Goal: Obtain resource: Download file/media

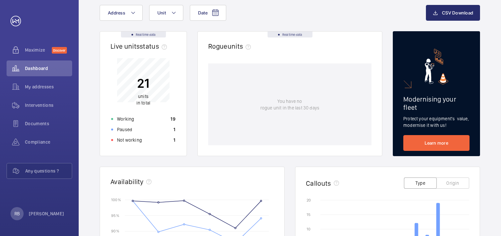
scroll to position [33, 0]
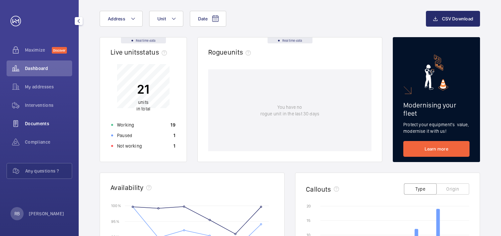
click at [37, 119] on div "Documents" at bounding box center [40, 123] width 66 height 16
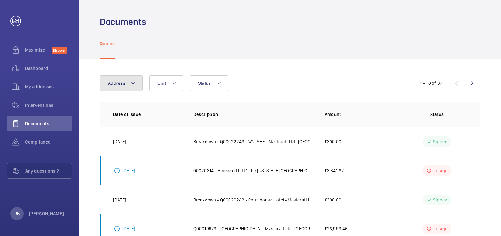
click at [131, 86] on mat-icon at bounding box center [133, 83] width 5 height 8
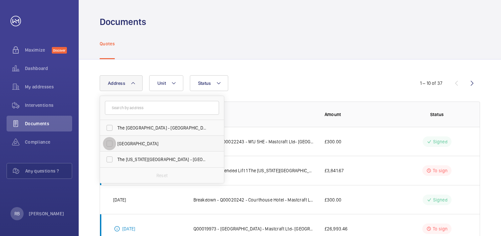
click at [112, 144] on input "[GEOGRAPHIC_DATA]" at bounding box center [109, 143] width 13 height 13
checkbox input "true"
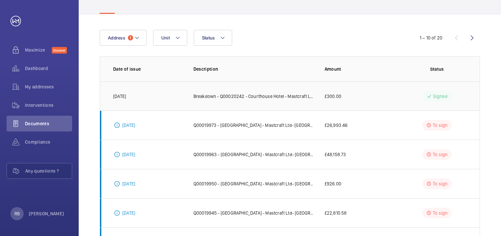
scroll to position [34, 0]
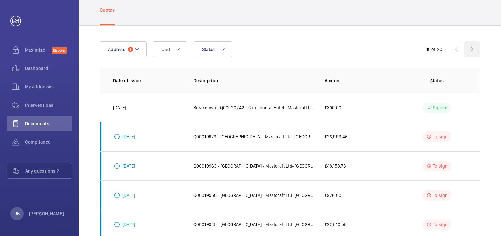
click at [472, 49] on wm-front-icon-button at bounding box center [473, 49] width 16 height 16
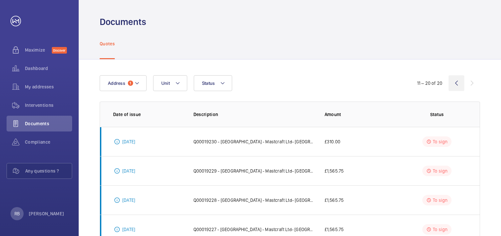
click at [457, 82] on wm-front-icon-button at bounding box center [457, 83] width 16 height 16
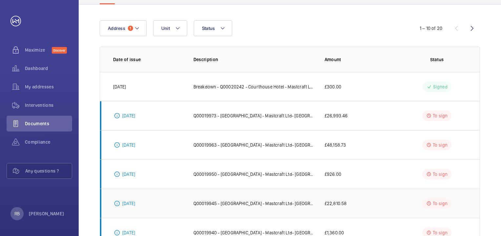
scroll to position [34, 0]
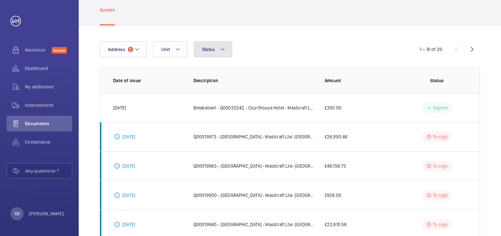
click at [206, 49] on span "Status" at bounding box center [208, 49] width 13 height 5
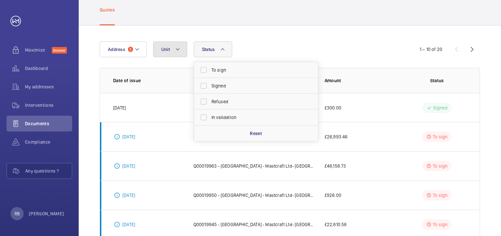
click at [178, 53] on button "Unit" at bounding box center [170, 49] width 34 height 16
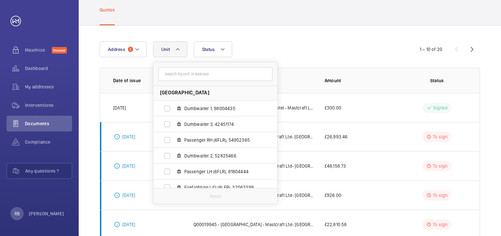
scroll to position [0, 0]
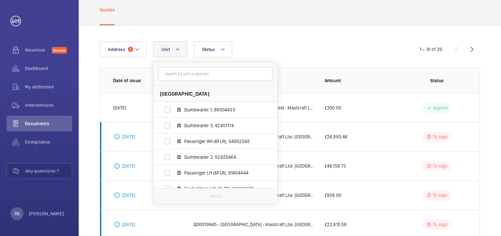
click at [261, 40] on div "Address [GEOGRAPHIC_DATA] (6FLR), 54952365 Dumbwaiter 2, 52825466 Passenger LH …" at bounding box center [290, 213] width 423 height 375
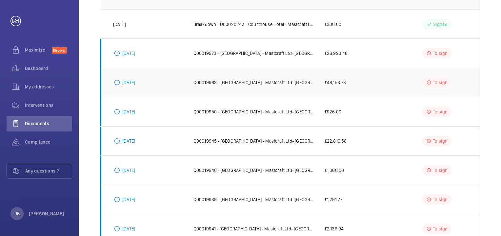
scroll to position [198, 0]
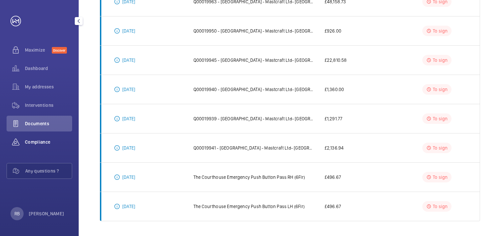
click at [45, 139] on span "Compliance" at bounding box center [48, 141] width 47 height 7
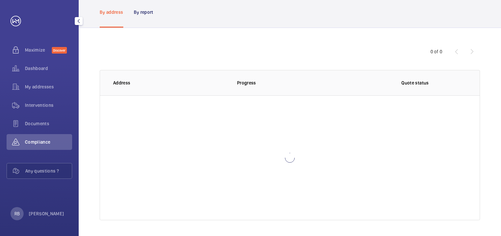
scroll to position [31, 0]
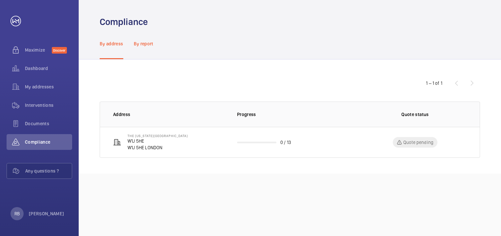
click at [138, 42] on p "By report" at bounding box center [144, 43] width 20 height 7
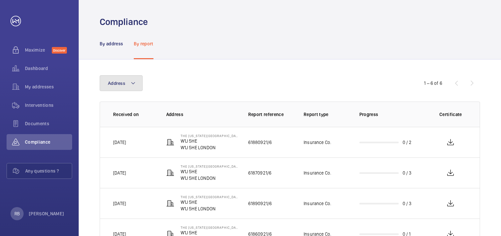
click at [131, 83] on mat-icon at bounding box center [133, 83] width 5 height 8
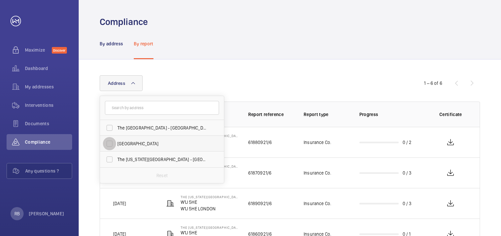
click at [110, 143] on input "[GEOGRAPHIC_DATA]" at bounding box center [109, 143] width 13 height 13
checkbox input "true"
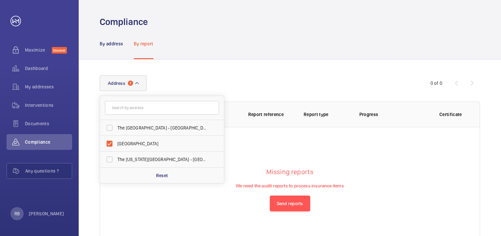
click at [274, 63] on div "Address 1 [GEOGRAPHIC_DATA] - [GEOGRAPHIC_DATA][US_STATE] - [GEOGRAPHIC_DATA] R…" at bounding box center [290, 163] width 423 height 208
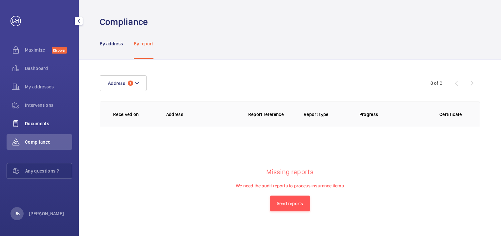
click at [29, 124] on span "Documents" at bounding box center [48, 123] width 47 height 7
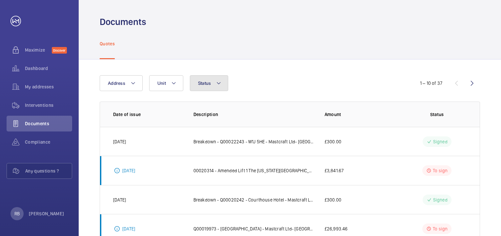
click at [214, 88] on button "Status" at bounding box center [209, 83] width 39 height 16
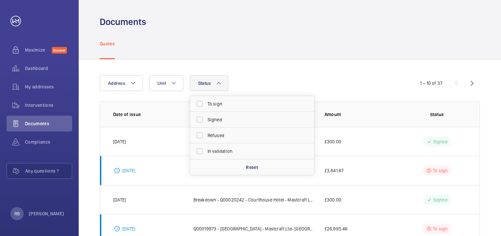
click at [214, 88] on button "Status" at bounding box center [209, 83] width 39 height 16
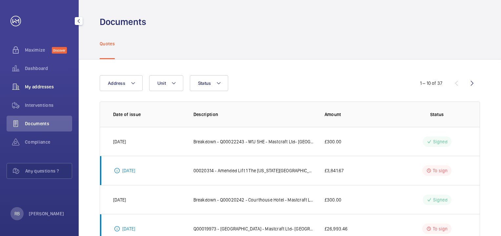
click at [48, 89] on span "My addresses" at bounding box center [48, 86] width 47 height 7
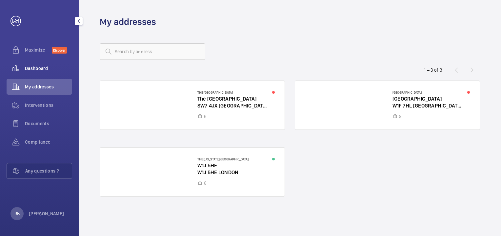
click at [46, 65] on span "Dashboard" at bounding box center [48, 68] width 47 height 7
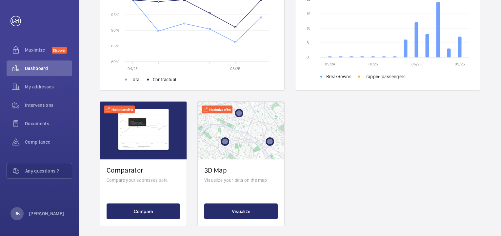
scroll to position [245, 0]
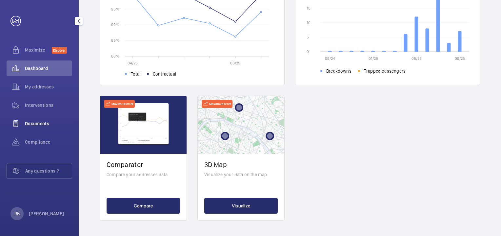
click at [40, 124] on span "Documents" at bounding box center [48, 123] width 47 height 7
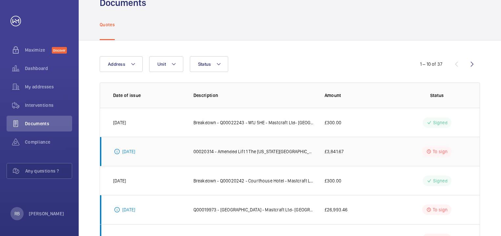
scroll to position [1, 0]
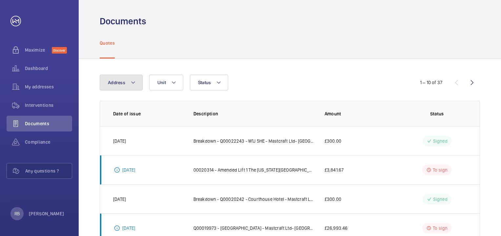
click at [131, 85] on mat-icon at bounding box center [133, 82] width 5 height 8
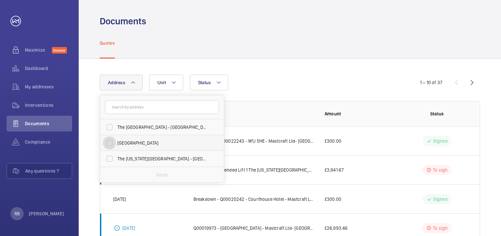
click at [111, 144] on input "[GEOGRAPHIC_DATA]" at bounding box center [109, 142] width 13 height 13
checkbox input "true"
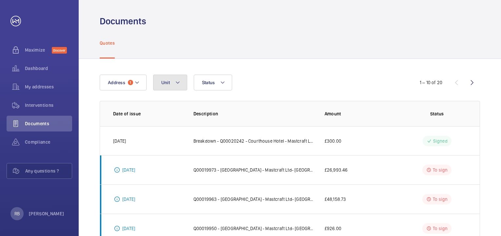
click at [176, 87] on button "Unit" at bounding box center [170, 82] width 34 height 16
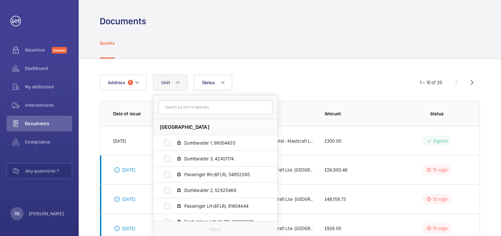
click at [176, 87] on button "Unit" at bounding box center [170, 82] width 34 height 16
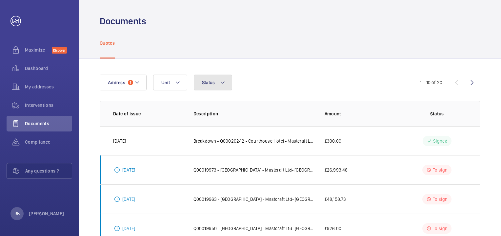
click at [223, 88] on button "Status" at bounding box center [213, 82] width 39 height 16
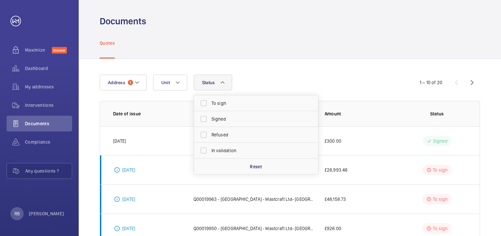
click at [223, 88] on button "Status" at bounding box center [213, 82] width 39 height 16
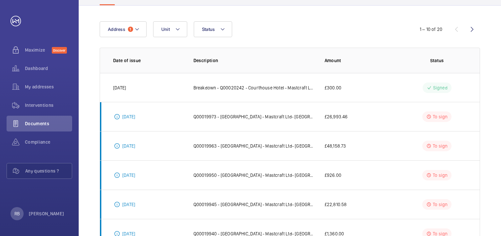
scroll to position [198, 0]
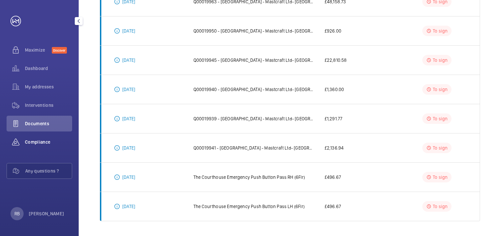
click at [49, 141] on span "Compliance" at bounding box center [48, 141] width 47 height 7
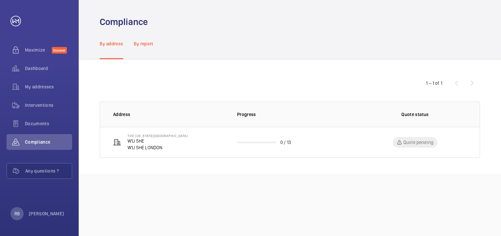
click at [140, 42] on p "By report" at bounding box center [144, 43] width 20 height 7
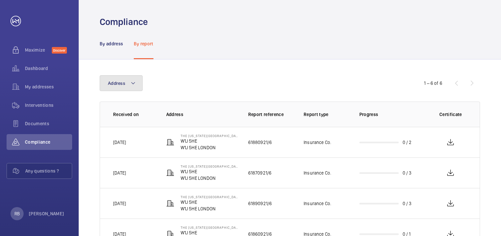
click at [117, 87] on button "Address" at bounding box center [121, 83] width 43 height 16
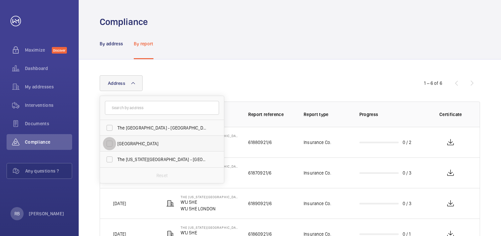
click at [110, 145] on input "[GEOGRAPHIC_DATA]" at bounding box center [109, 143] width 13 height 13
checkbox input "true"
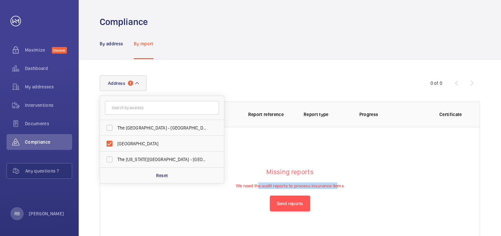
drag, startPoint x: 260, startPoint y: 186, endPoint x: 336, endPoint y: 186, distance: 76.5
click at [336, 186] on p "We need the audit reports to process insurance items" at bounding box center [290, 188] width 108 height 13
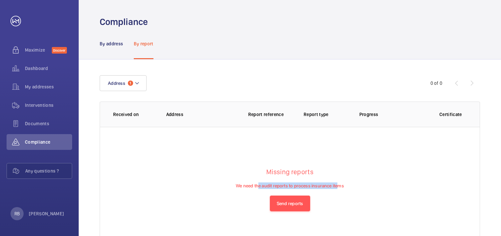
click at [265, 160] on wm-front-table-empty-state "Missing reports We need the audit reports to process insurance items Send repor…" at bounding box center [290, 189] width 380 height 125
click at [29, 123] on span "Documents" at bounding box center [48, 123] width 47 height 7
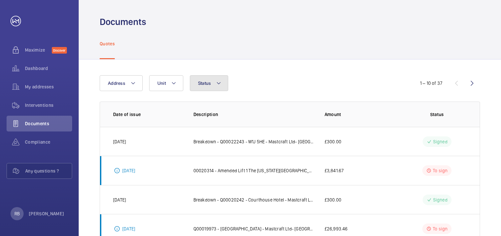
click at [214, 86] on button "Status" at bounding box center [209, 83] width 39 height 16
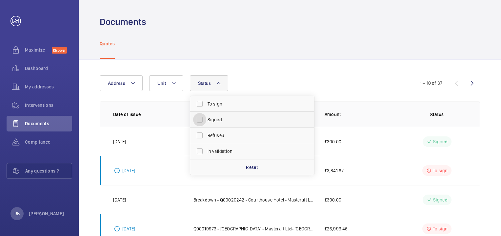
click at [203, 119] on input "Signed" at bounding box center [199, 119] width 13 height 13
checkbox input "true"
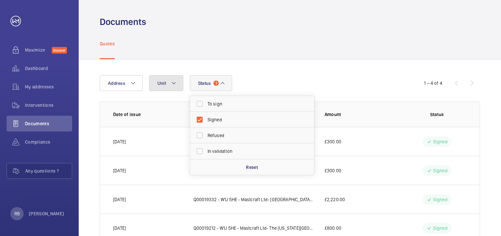
click at [173, 84] on mat-icon at bounding box center [173, 83] width 5 height 8
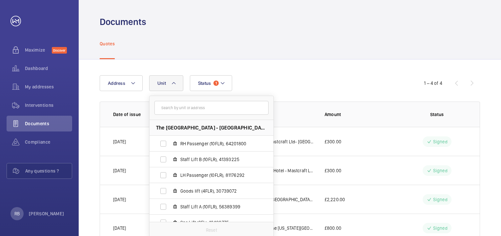
click at [173, 84] on mat-icon at bounding box center [173, 83] width 5 height 8
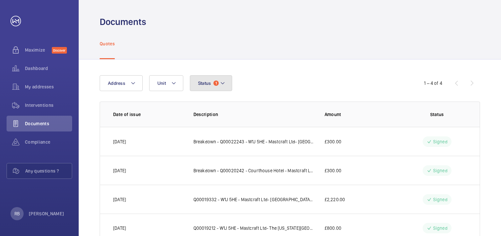
click at [219, 85] on button "Status 1" at bounding box center [211, 83] width 43 height 16
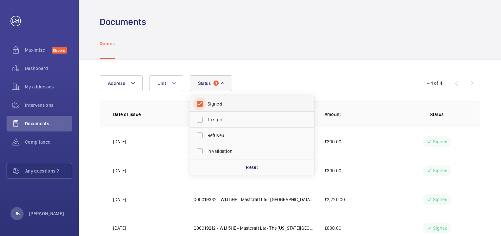
click at [196, 104] on input "Signed" at bounding box center [199, 103] width 13 height 13
checkbox input "false"
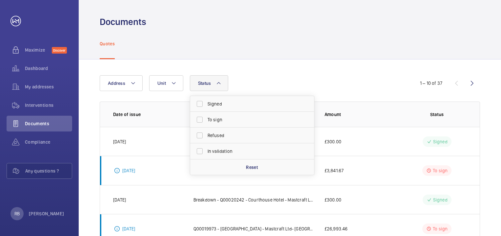
click at [226, 45] on div "Quotes" at bounding box center [290, 43] width 381 height 31
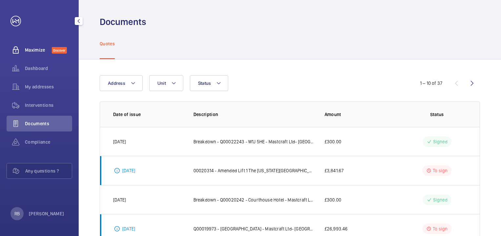
click at [37, 43] on div "Maximize Discover" at bounding box center [40, 50] width 66 height 16
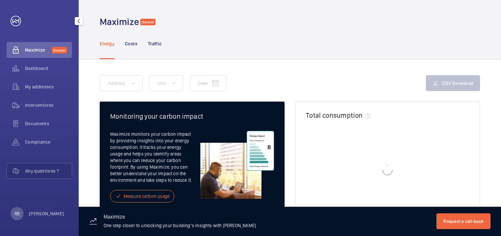
click at [35, 47] on span "Maximize" at bounding box center [38, 50] width 27 height 7
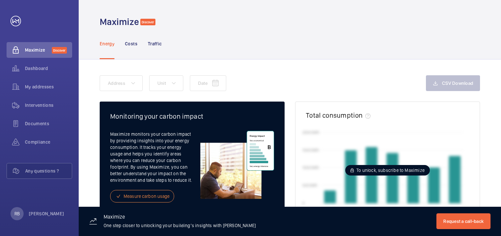
click at [318, 94] on div "Date Address Unit CSV Download" at bounding box center [290, 88] width 381 height 26
click at [39, 71] on span "Dashboard" at bounding box center [48, 68] width 47 height 7
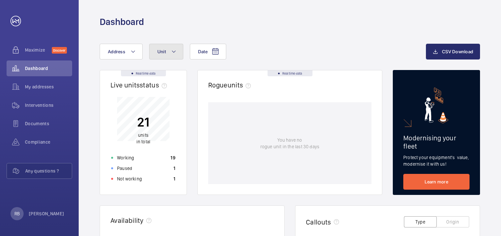
click at [170, 52] on button "Unit" at bounding box center [166, 52] width 34 height 16
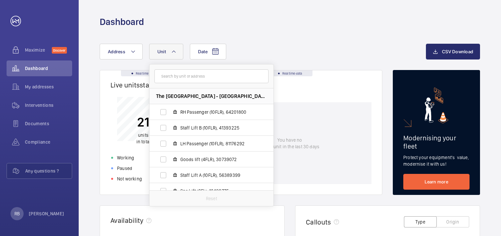
click at [170, 52] on button "Unit" at bounding box center [166, 52] width 34 height 16
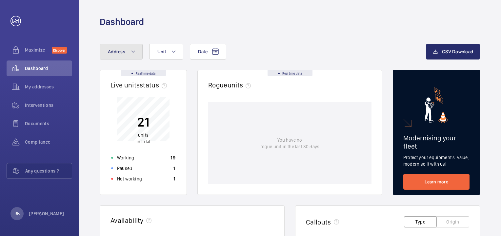
click at [127, 47] on button "Address" at bounding box center [121, 52] width 43 height 16
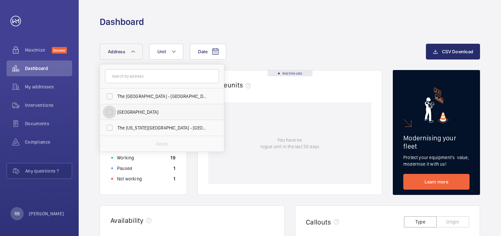
click at [112, 110] on input "[GEOGRAPHIC_DATA]" at bounding box center [109, 111] width 13 height 13
checkbox input "true"
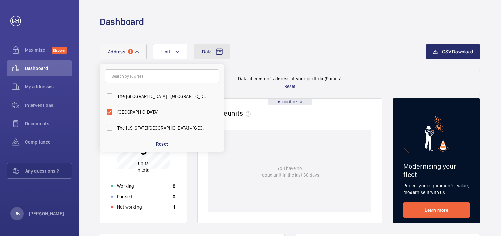
click at [218, 52] on mat-icon at bounding box center [220, 52] width 8 height 8
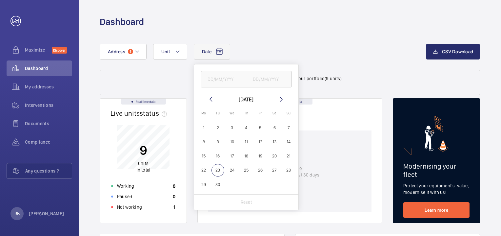
click at [202, 128] on span "1" at bounding box center [204, 127] width 13 height 13
type input "[DATE]"
click at [218, 171] on span "23" at bounding box center [218, 170] width 13 height 13
type input "[DATE]"
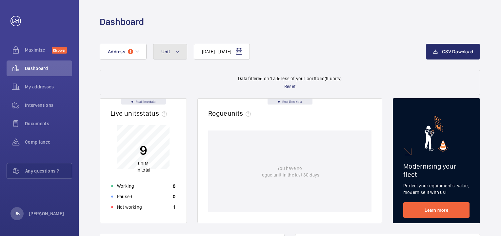
click at [169, 54] on button "Unit" at bounding box center [170, 52] width 34 height 16
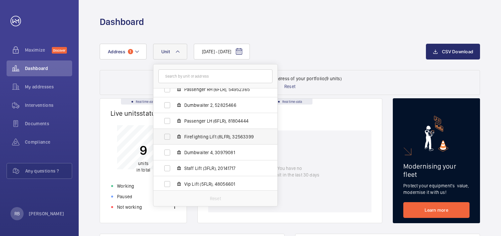
scroll to position [55, 0]
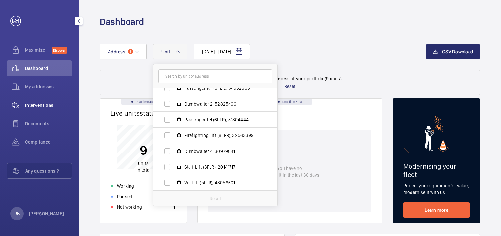
click at [49, 105] on span "Interventions" at bounding box center [48, 105] width 47 height 7
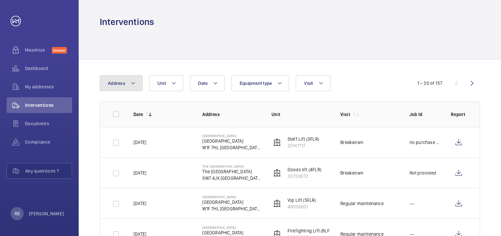
click at [132, 86] on mat-icon at bounding box center [133, 83] width 5 height 8
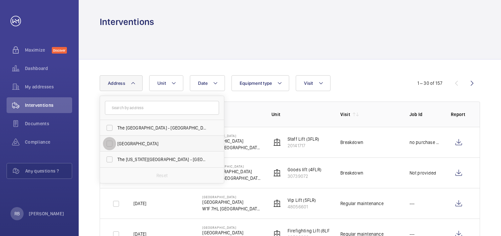
click at [112, 144] on input "[GEOGRAPHIC_DATA]" at bounding box center [109, 143] width 13 height 13
checkbox input "true"
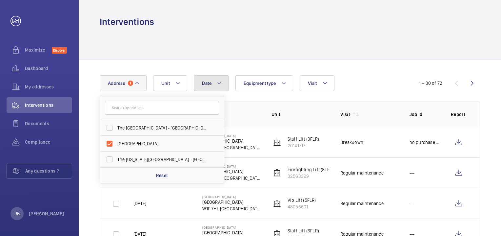
click at [212, 85] on button "Date" at bounding box center [211, 83] width 35 height 16
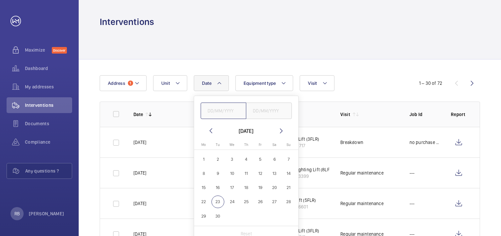
click at [230, 110] on input "text" at bounding box center [224, 110] width 46 height 16
click at [203, 158] on span "1" at bounding box center [204, 159] width 13 height 13
type input "[DATE]"
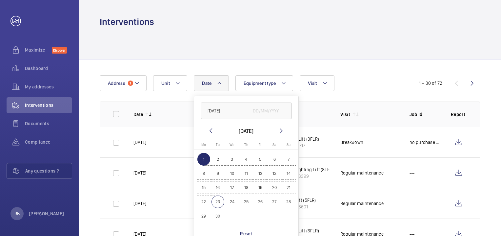
click at [220, 205] on span "23" at bounding box center [218, 201] width 13 height 13
type input "[DATE]"
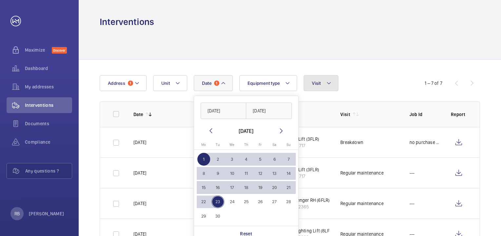
click at [329, 85] on mat-icon at bounding box center [328, 83] width 5 height 8
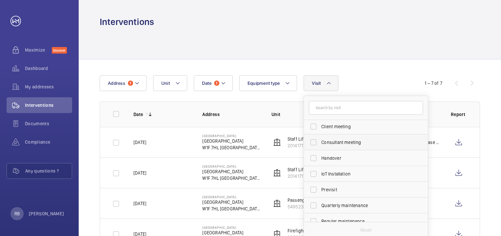
scroll to position [66, 0]
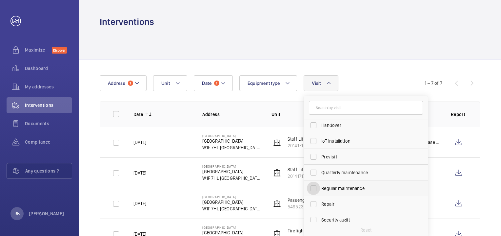
click at [313, 188] on input "Regular maintenance" at bounding box center [313, 187] width 13 height 13
checkbox input "true"
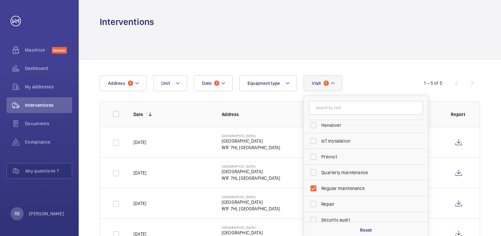
click at [388, 72] on div "Date 1 Address 1 Unit Equipment type Visit 1 Annual maintenance Breakdown Clien…" at bounding box center [290, 177] width 423 height 236
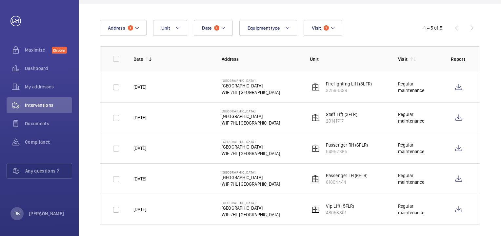
scroll to position [59, 0]
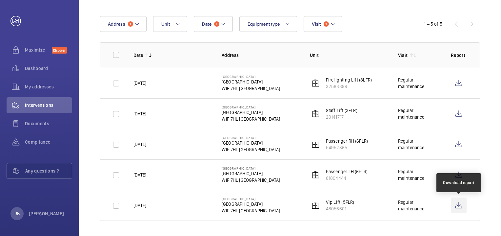
click at [458, 203] on wm-front-icon-button at bounding box center [459, 205] width 16 height 16
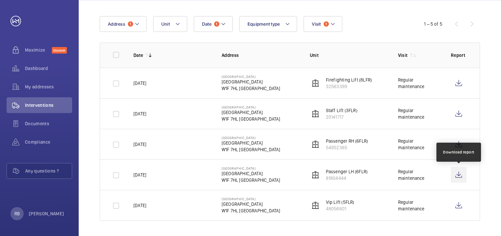
click at [458, 173] on wm-front-icon-button at bounding box center [459, 175] width 16 height 16
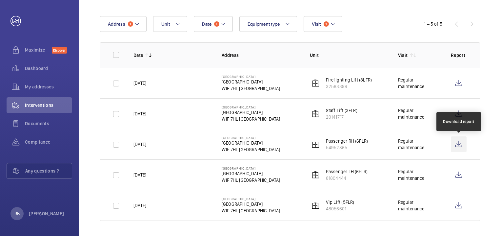
click at [458, 146] on wm-front-icon-button at bounding box center [459, 144] width 16 height 16
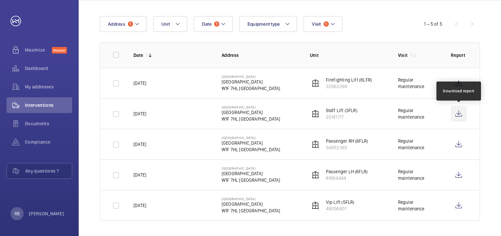
click at [457, 112] on wm-front-icon-button at bounding box center [459, 114] width 16 height 16
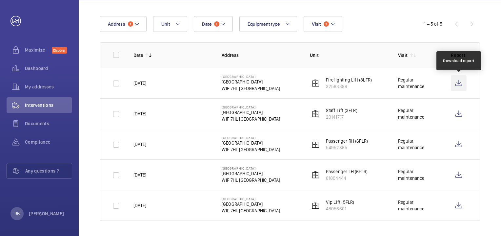
click at [460, 83] on wm-front-icon-button at bounding box center [459, 83] width 16 height 16
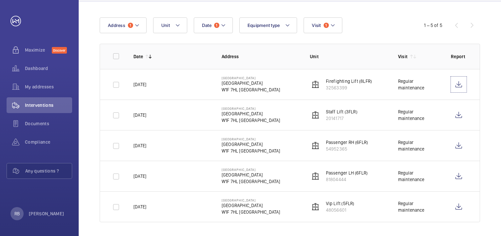
scroll to position [0, 0]
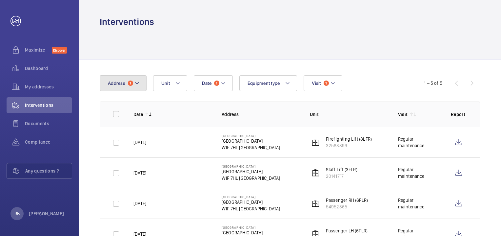
click at [131, 90] on button "Address 1" at bounding box center [123, 83] width 47 height 16
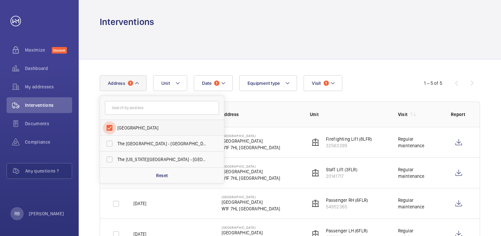
click at [109, 130] on input "[GEOGRAPHIC_DATA]" at bounding box center [109, 127] width 13 height 13
checkbox input "false"
click at [110, 159] on input "The [US_STATE][GEOGRAPHIC_DATA] - [GEOGRAPHIC_DATA]" at bounding box center [109, 159] width 13 height 13
checkbox input "true"
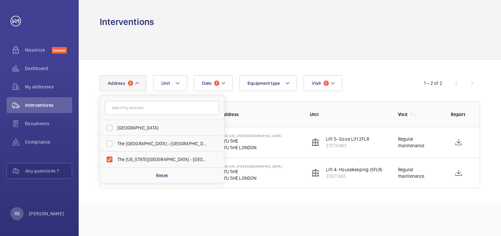
click at [254, 49] on div at bounding box center [290, 43] width 381 height 31
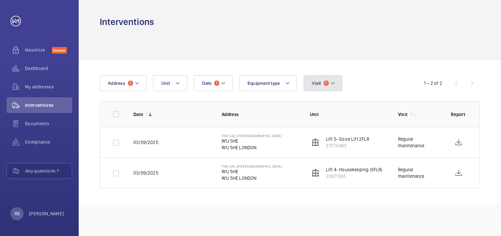
click at [328, 85] on button "Visit 1" at bounding box center [323, 83] width 38 height 16
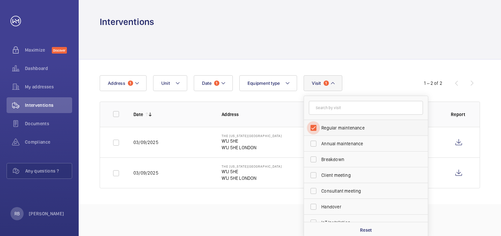
click at [313, 129] on input "Regular maintenance" at bounding box center [313, 127] width 13 height 13
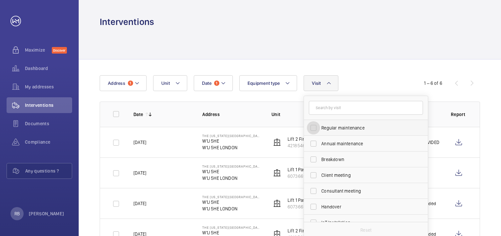
click at [313, 127] on input "Regular maintenance" at bounding box center [313, 127] width 13 height 13
checkbox input "true"
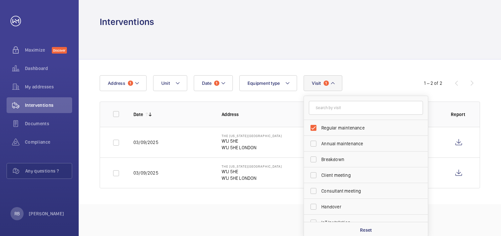
click at [371, 67] on div "Date 1 Address 1 Unit Equipment type Visit 1 Regular maintenance Annual mainten…" at bounding box center [290, 131] width 423 height 144
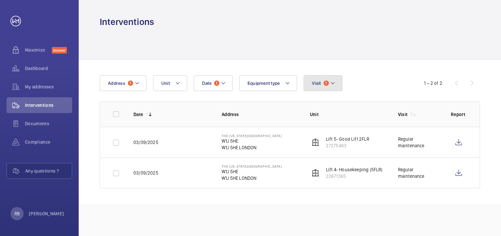
click at [331, 83] on mat-icon at bounding box center [332, 83] width 5 height 8
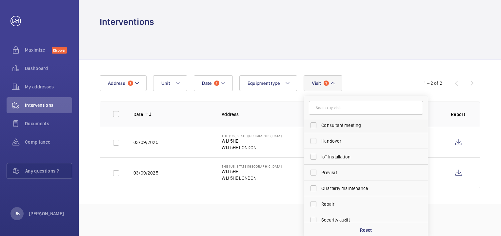
scroll to position [98, 0]
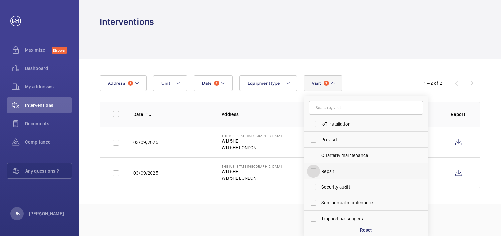
click at [314, 169] on input "Repair" at bounding box center [313, 170] width 13 height 13
checkbox input "true"
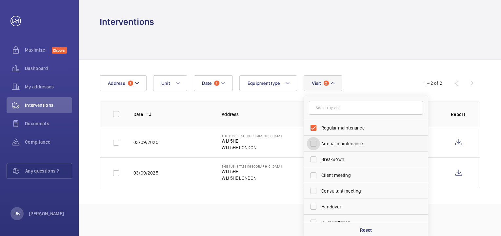
click at [314, 141] on input "Annual maintenance" at bounding box center [313, 143] width 13 height 13
checkbox input "true"
drag, startPoint x: 313, startPoint y: 157, endPoint x: 313, endPoint y: 170, distance: 13.8
click at [313, 157] on input "Breakdown" at bounding box center [313, 159] width 13 height 13
checkbox input "true"
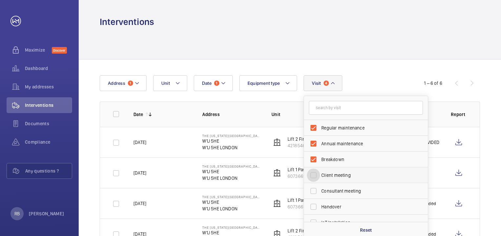
click at [312, 172] on input "Client meeting" at bounding box center [313, 174] width 13 height 13
click at [313, 176] on input "Client meeting" at bounding box center [313, 174] width 13 height 13
checkbox input "false"
click at [311, 126] on input "Regular maintenance" at bounding box center [313, 127] width 13 height 13
checkbox input "false"
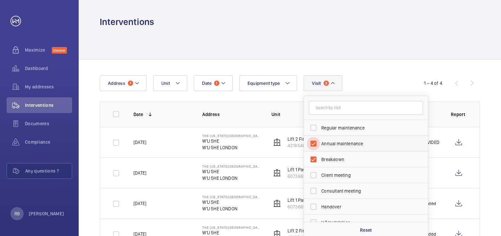
click at [314, 142] on input "Annual maintenance" at bounding box center [313, 143] width 13 height 13
checkbox input "false"
click at [393, 52] on div at bounding box center [290, 43] width 381 height 31
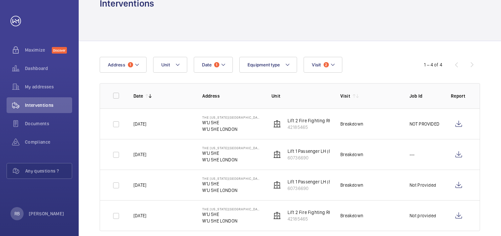
scroll to position [29, 0]
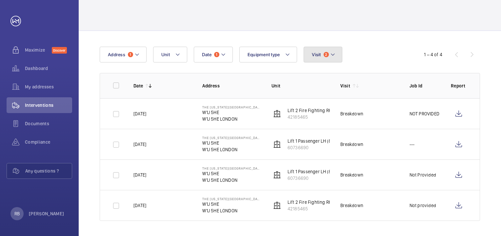
click at [335, 54] on button "Visit 2" at bounding box center [323, 55] width 38 height 16
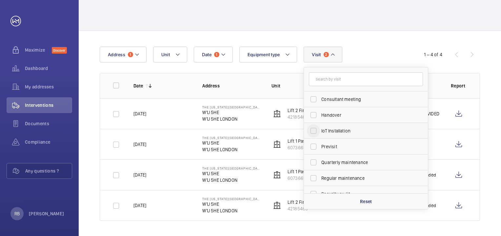
scroll to position [66, 0]
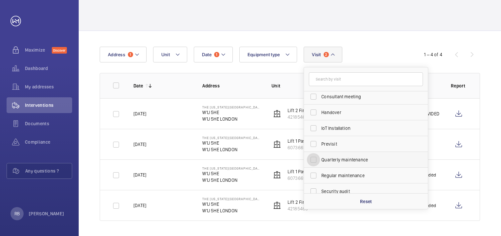
click at [314, 158] on input "Quarterly maintenance" at bounding box center [313, 159] width 13 height 13
checkbox input "true"
click at [313, 172] on input "Regular maintenance" at bounding box center [313, 175] width 13 height 13
checkbox input "true"
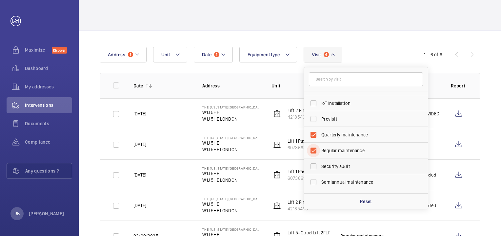
scroll to position [103, 0]
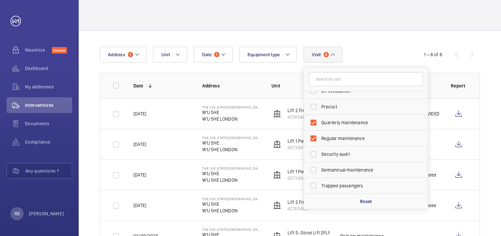
click at [252, 124] on td "The [US_STATE][GEOGRAPHIC_DATA]" at bounding box center [226, 113] width 69 height 31
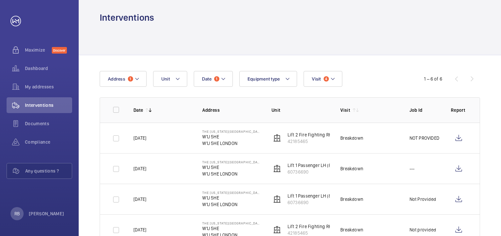
scroll to position [0, 0]
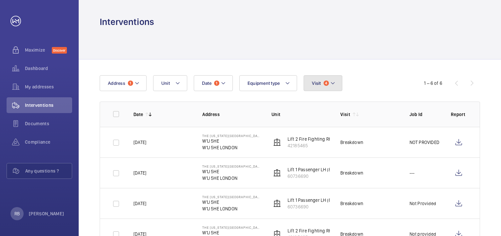
click at [330, 84] on mat-icon at bounding box center [332, 83] width 5 height 8
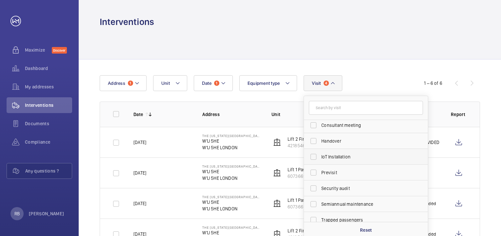
scroll to position [103, 0]
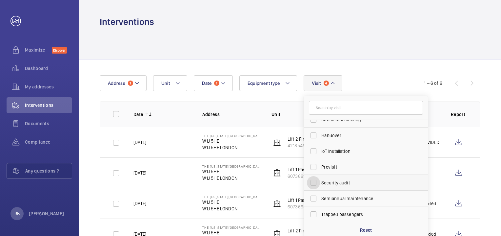
click at [313, 183] on input "Security audit" at bounding box center [313, 182] width 13 height 13
checkbox input "true"
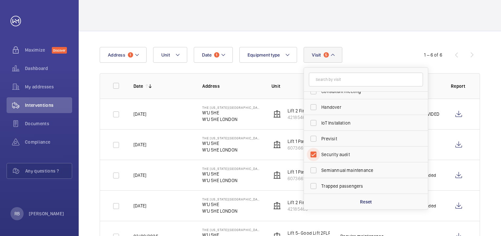
scroll to position [89, 0]
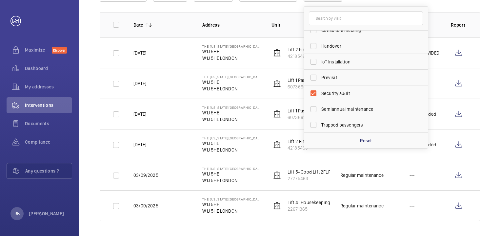
click at [262, 171] on td "Lift 5- Good Lift 2FLR 27275463" at bounding box center [295, 174] width 69 height 31
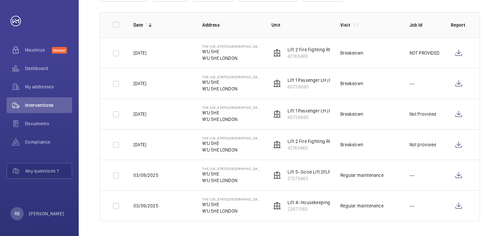
scroll to position [24, 0]
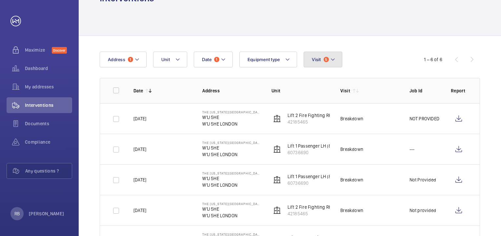
click at [327, 61] on span "5" at bounding box center [326, 59] width 5 height 5
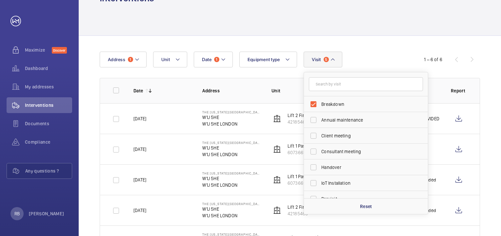
scroll to position [66, 0]
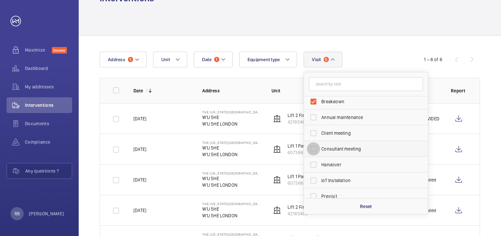
click at [314, 150] on input "Consultant meeting" at bounding box center [313, 148] width 13 height 13
checkbox input "true"
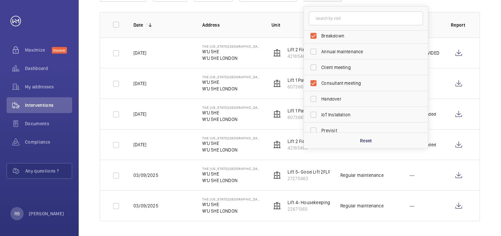
click at [256, 141] on td "The [US_STATE][GEOGRAPHIC_DATA]" at bounding box center [226, 144] width 69 height 31
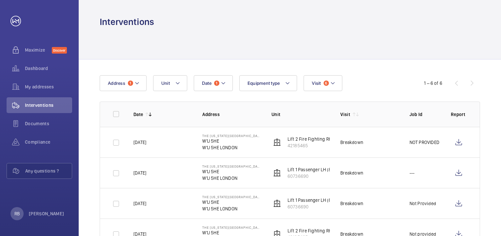
scroll to position [0, 0]
click at [332, 81] on mat-icon at bounding box center [332, 83] width 5 height 8
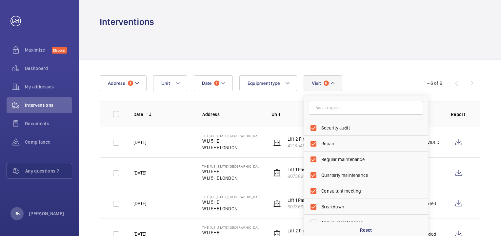
scroll to position [103, 0]
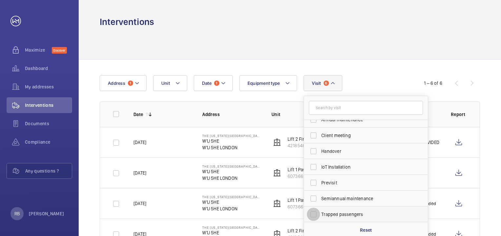
click at [315, 213] on input "Trapped passengers" at bounding box center [313, 213] width 13 height 13
checkbox input "true"
click at [313, 199] on input "Semiannual maintenance" at bounding box center [313, 198] width 13 height 13
checkbox input "true"
click at [363, 229] on p "Reset" at bounding box center [366, 229] width 12 height 7
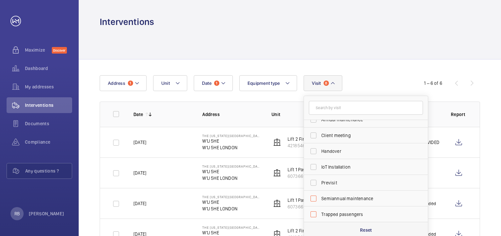
checkbox input "false"
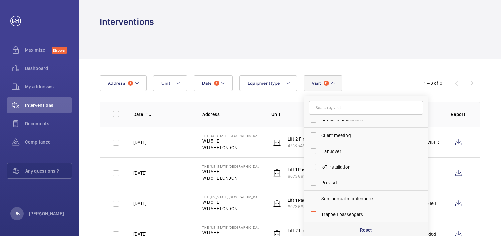
checkbox input "false"
click at [282, 176] on wm-front-device-cell "Lift 1 Passenger LH (8FLR) 60736690" at bounding box center [306, 172] width 69 height 13
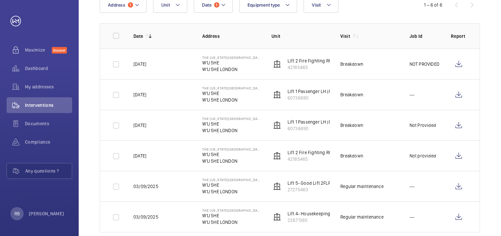
scroll to position [89, 0]
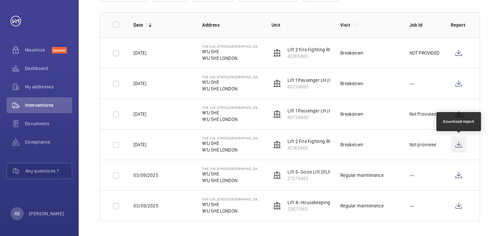
click at [459, 144] on wm-front-icon-button at bounding box center [459, 144] width 16 height 16
click at [269, 116] on td "Lift 1 Passenger LH (8FLR) 60736690" at bounding box center [295, 113] width 69 height 31
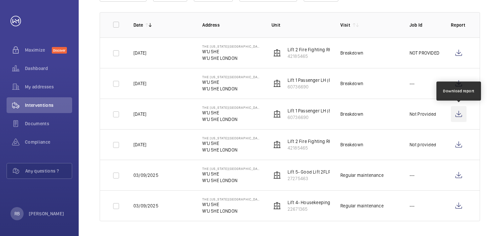
click at [457, 114] on wm-front-icon-button at bounding box center [459, 114] width 16 height 16
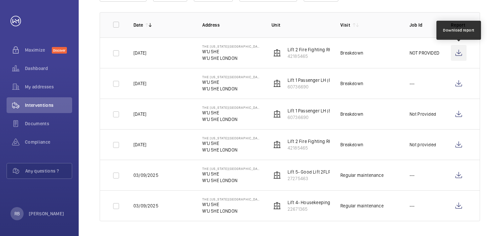
click at [459, 54] on wm-front-icon-button at bounding box center [459, 53] width 16 height 16
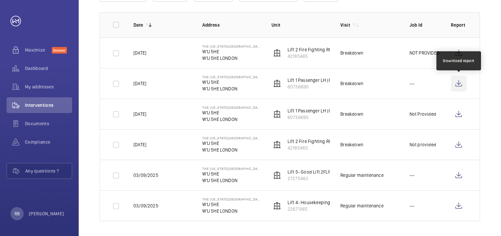
click at [461, 83] on wm-front-icon-button at bounding box center [459, 83] width 16 height 16
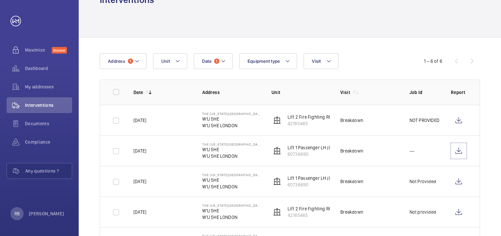
scroll to position [0, 0]
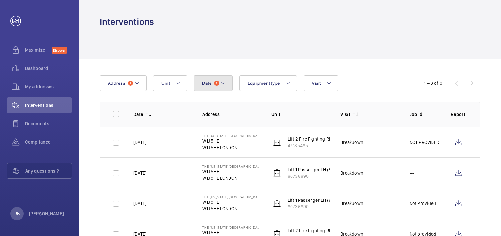
click at [215, 87] on button "Date 1" at bounding box center [213, 83] width 39 height 16
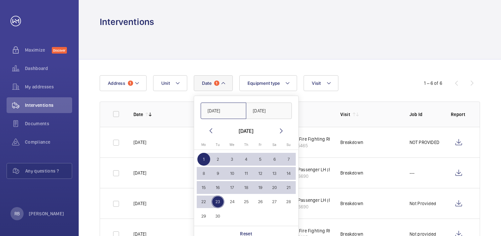
click at [229, 113] on input "[DATE]" at bounding box center [224, 110] width 46 height 16
drag, startPoint x: 232, startPoint y: 112, endPoint x: 199, endPoint y: 112, distance: 33.5
click at [199, 112] on div "[DATE] [DATE]" at bounding box center [246, 107] width 104 height 23
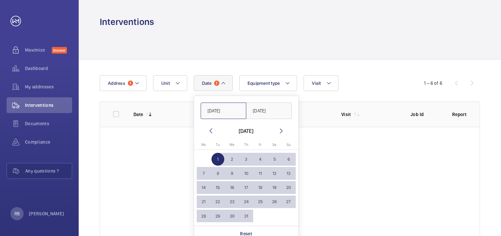
type input "[DATE]"
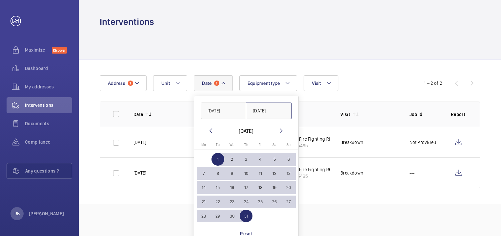
type input "[DATE]"
click at [244, 215] on span "31" at bounding box center [246, 215] width 13 height 13
type input "[DATE]"
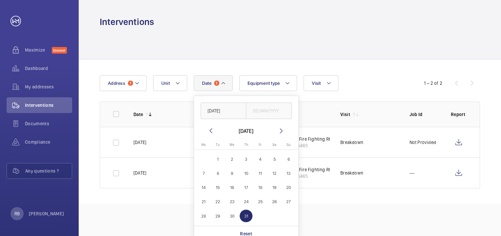
click at [217, 158] on span "1" at bounding box center [218, 159] width 13 height 13
type input "[DATE]"
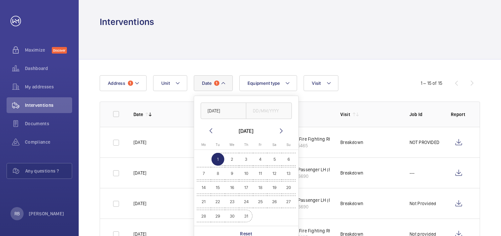
click at [244, 216] on span "31" at bounding box center [246, 215] width 13 height 13
type input "[DATE]"
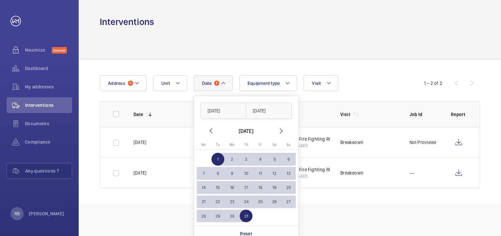
click at [369, 86] on div "Date 1 [DATE] [DATE] [DATE] [DATE] Mo [DATE] Tu [DATE] We [DATE] Th [DATE] Fr […" at bounding box center [251, 83] width 302 height 16
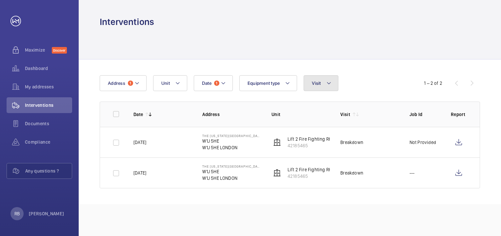
click at [329, 84] on mat-icon at bounding box center [328, 83] width 5 height 8
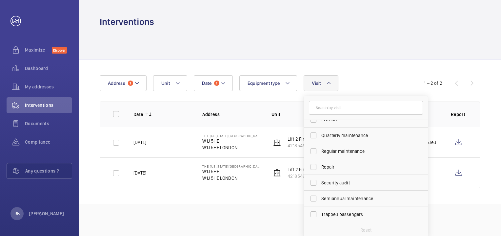
scroll to position [1, 0]
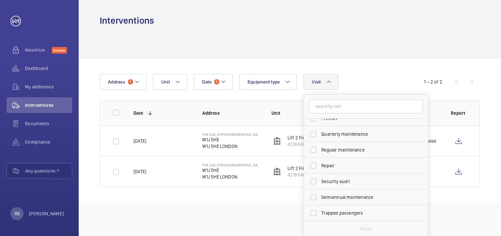
click at [378, 69] on div "Date 1 Address 1 Unit Equipment type Visit Annual maintenance Breakdown Client …" at bounding box center [290, 130] width 423 height 144
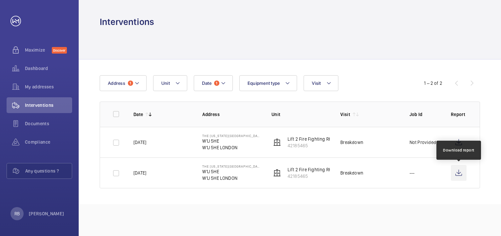
click at [462, 170] on wm-front-icon-button at bounding box center [459, 173] width 16 height 16
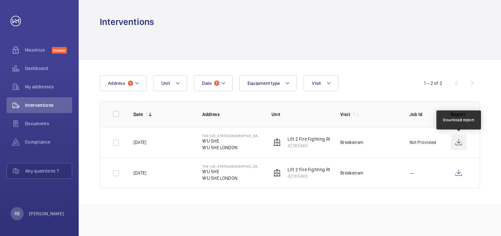
click at [460, 144] on wm-front-icon-button at bounding box center [459, 142] width 16 height 16
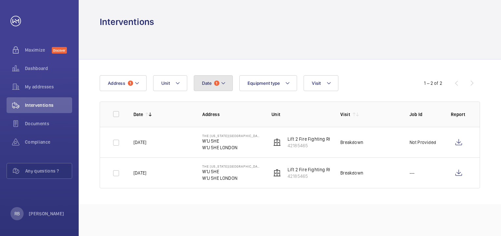
click at [217, 82] on span "1" at bounding box center [216, 82] width 5 height 5
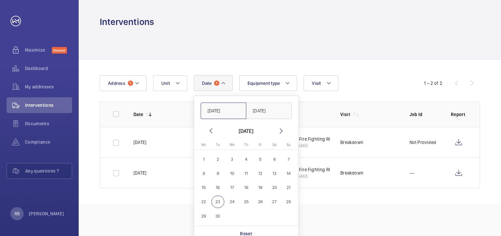
click at [219, 112] on input "[DATE]" at bounding box center [224, 110] width 46 height 16
click at [209, 131] on mat-icon at bounding box center [211, 131] width 8 height 8
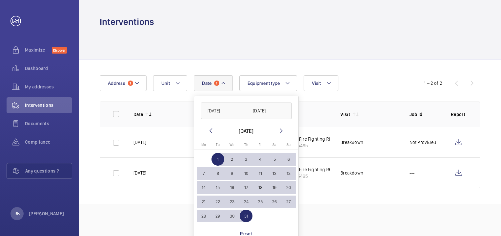
click at [209, 131] on mat-icon at bounding box center [211, 131] width 8 height 8
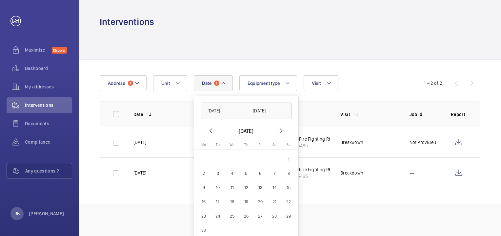
click at [209, 131] on mat-icon at bounding box center [211, 131] width 8 height 8
click at [217, 158] on span "1" at bounding box center [218, 159] width 13 height 13
type input "[DATE]"
click at [232, 215] on span "30" at bounding box center [232, 215] width 13 height 13
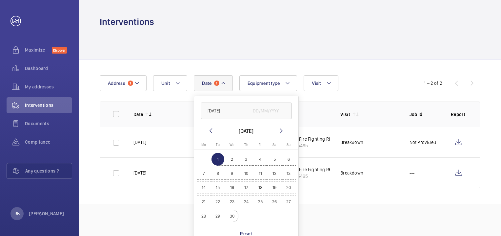
type input "[DATE]"
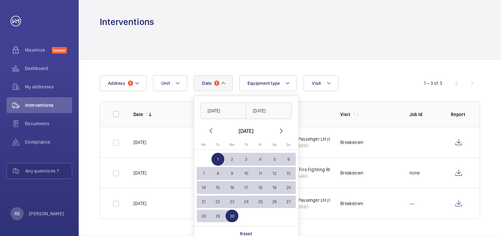
click at [377, 83] on div "Date 1 [DATE] [DATE] [DATE] [DATE] Mo [DATE] Tu [DATE] We [DATE] Th [DATE] Fr […" at bounding box center [251, 83] width 302 height 16
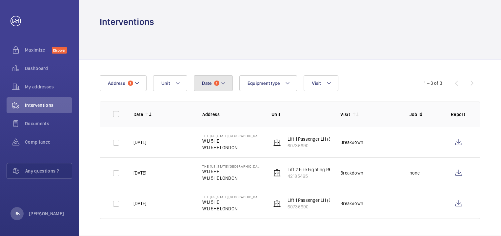
click at [223, 85] on mat-icon at bounding box center [223, 83] width 5 height 8
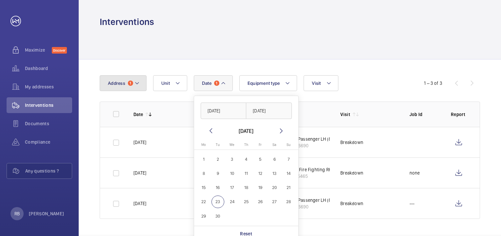
click at [138, 85] on mat-icon at bounding box center [137, 83] width 5 height 8
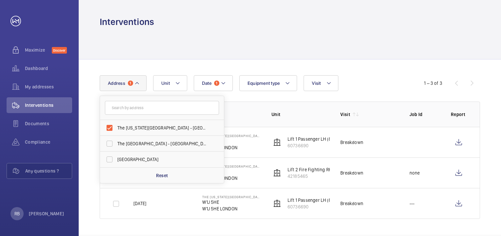
click at [376, 81] on div "Date 1 Address [STREET_ADDRESS][GEOGRAPHIC_DATA][US_STATE] - [GEOGRAPHIC_DATA] …" at bounding box center [251, 83] width 302 height 16
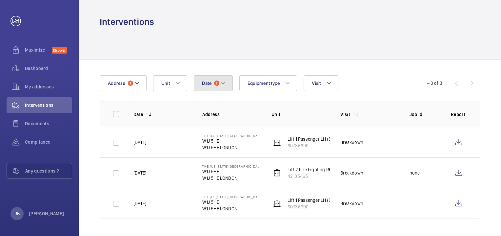
click at [222, 85] on mat-icon at bounding box center [223, 83] width 5 height 8
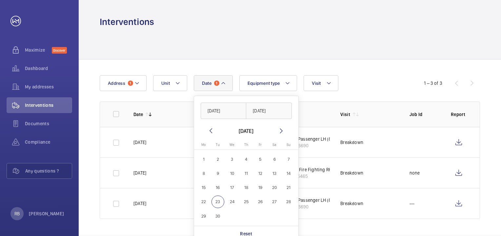
click at [360, 80] on div "Date 1 [DATE] [DATE] [DATE] [DATE] Mo [DATE] Tu [DATE] We [DATE] Th [DATE] Fr […" at bounding box center [251, 83] width 302 height 16
